Goal: Use online tool/utility: Utilize a website feature to perform a specific function

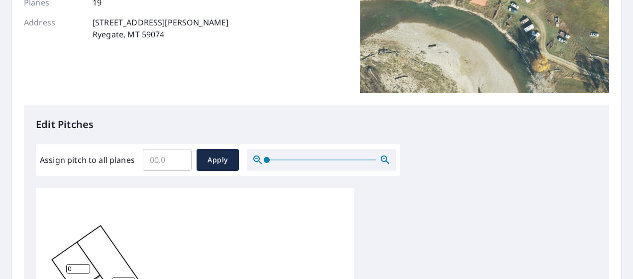
scroll to position [162, 0]
click at [162, 164] on input "Assign pitch to all planes" at bounding box center [167, 160] width 49 height 28
type input "5"
click at [220, 155] on span "Apply" at bounding box center [217, 160] width 26 height 12
type input "5"
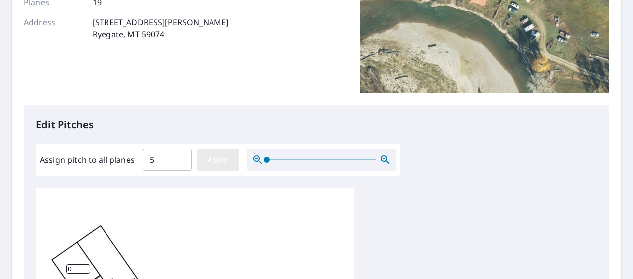
type input "5"
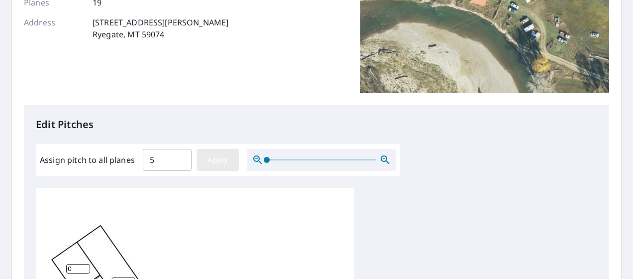
type input "5"
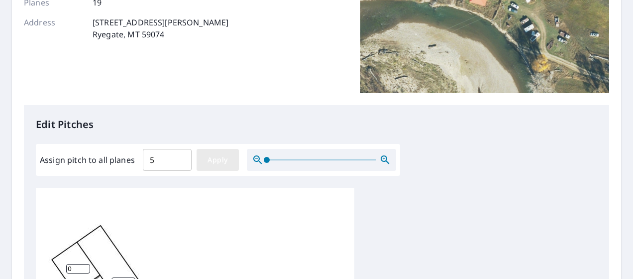
type input "5"
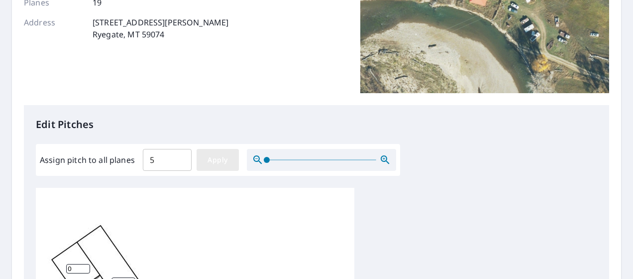
type input "5"
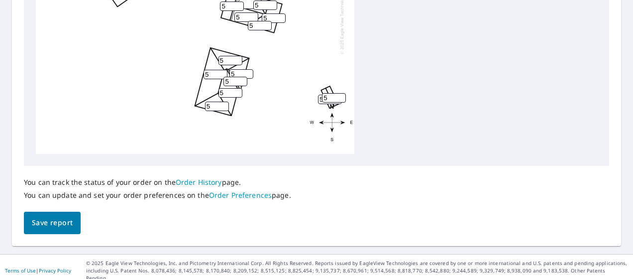
scroll to position [508, 0]
click at [75, 225] on button "Save report" at bounding box center [52, 223] width 57 height 22
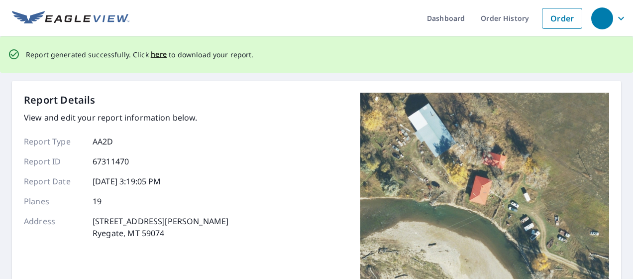
scroll to position [0, 0]
click at [158, 54] on span "here" at bounding box center [159, 54] width 16 height 12
